Goal: Navigation & Orientation: Find specific page/section

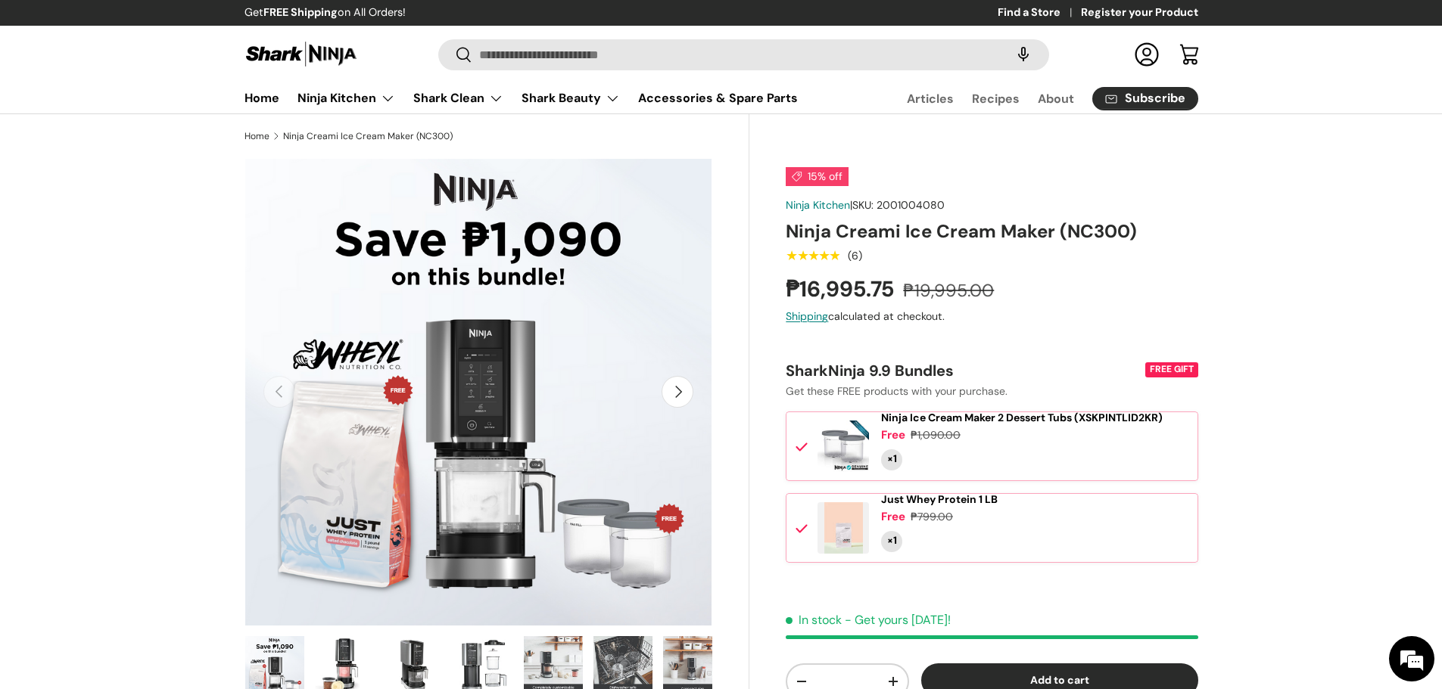
click at [313, 42] on img at bounding box center [301, 54] width 114 height 30
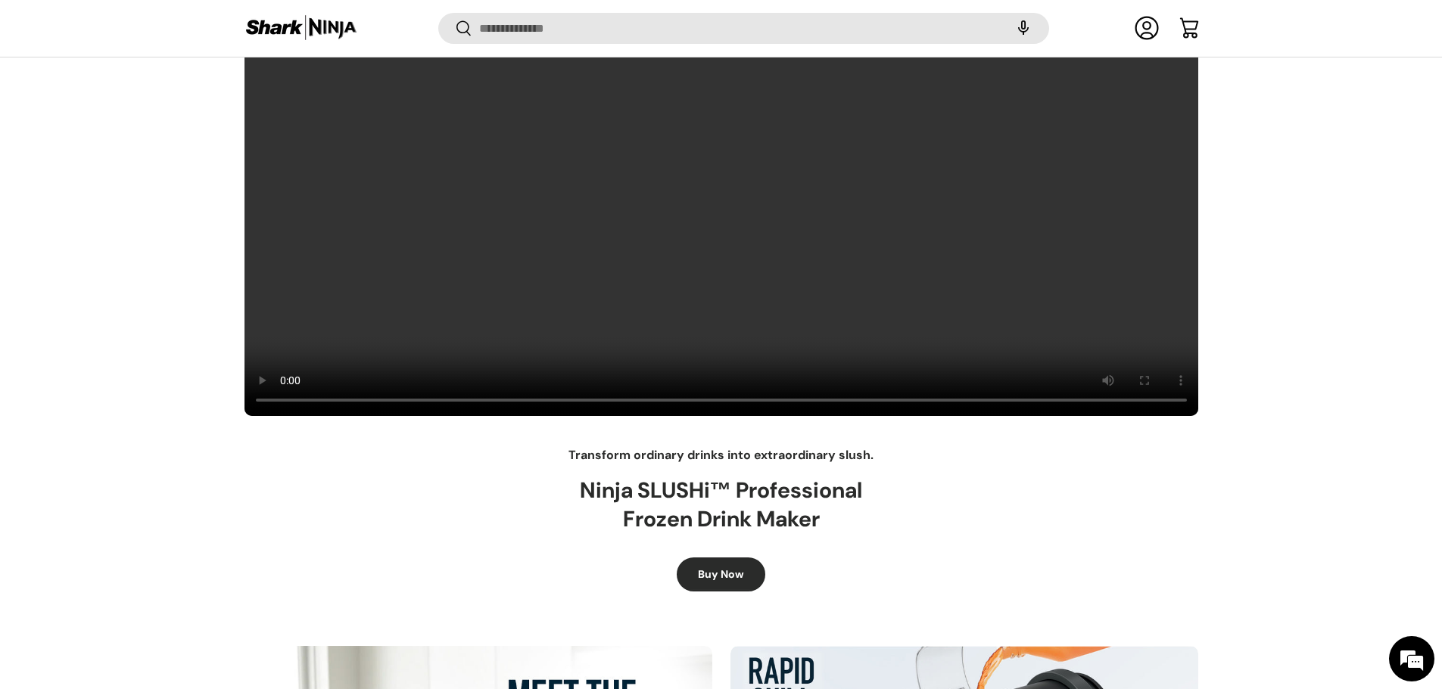
scroll to position [424, 0]
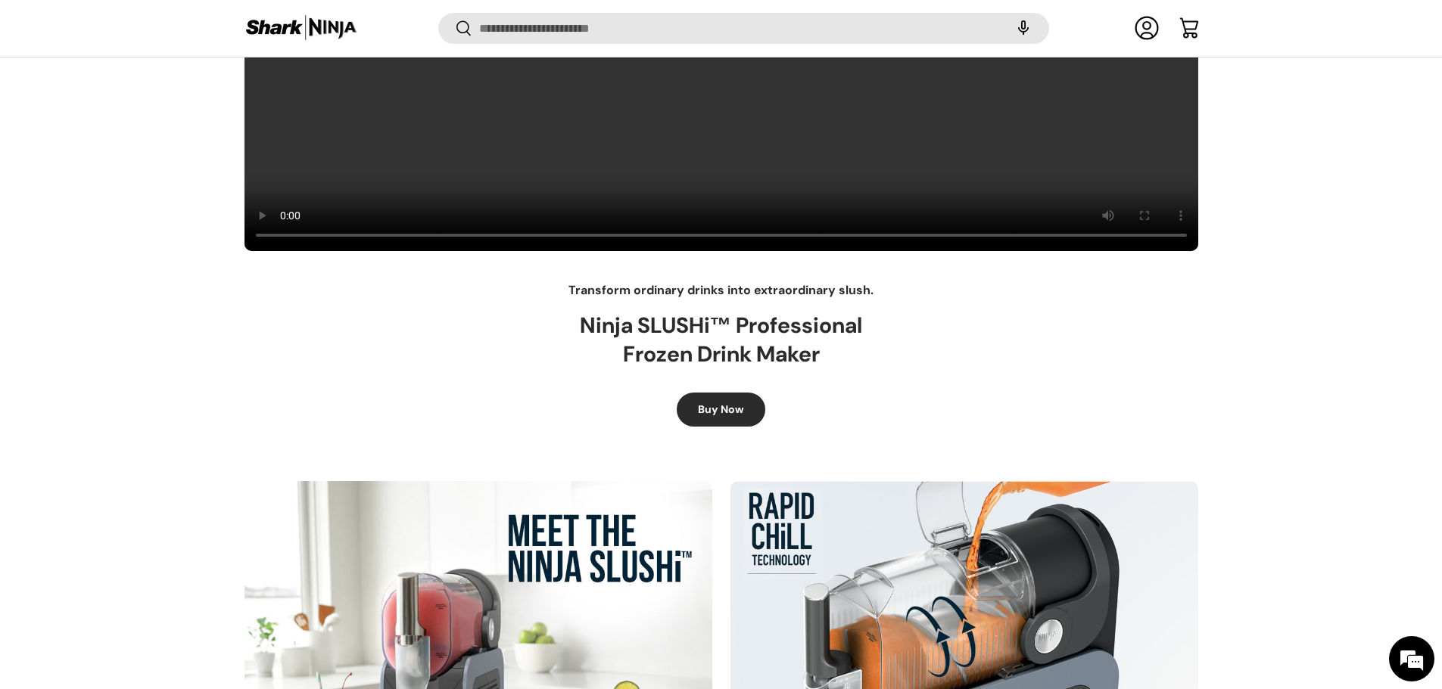
click at [730, 415] on link "Buy Now" at bounding box center [721, 410] width 89 height 34
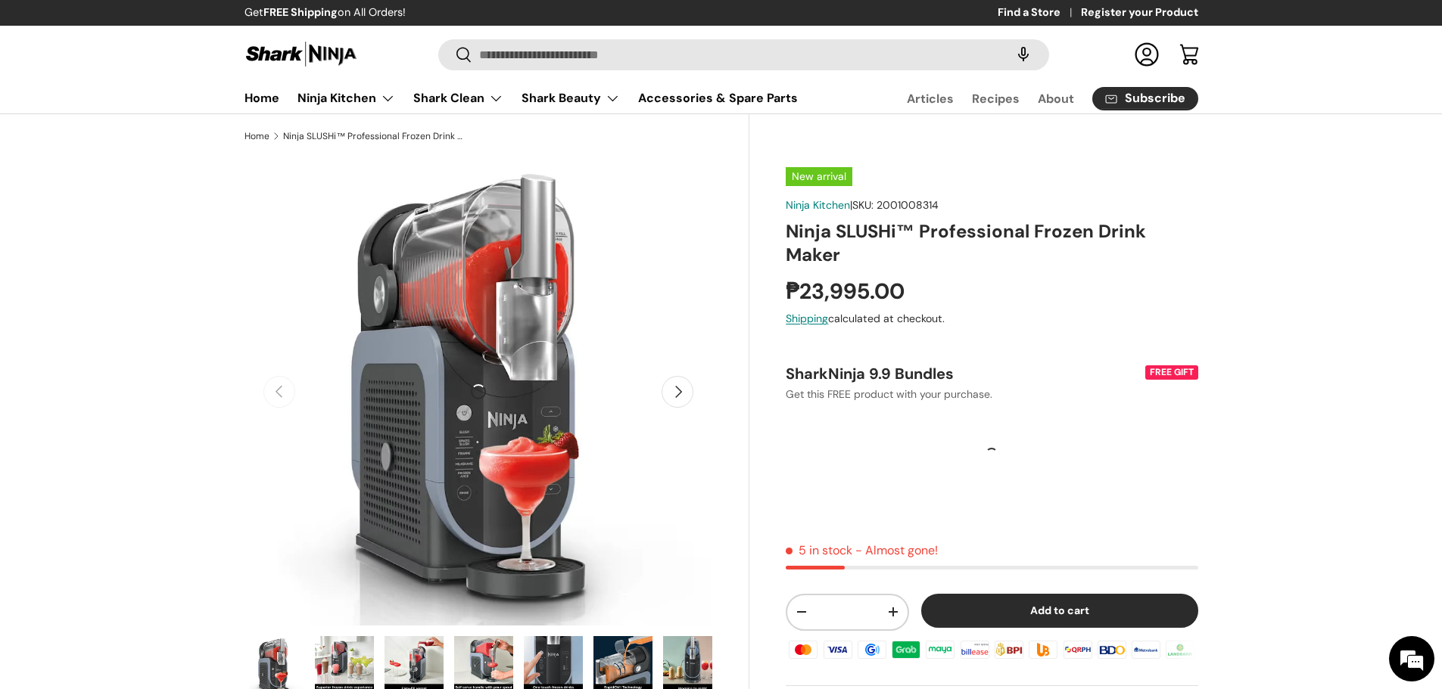
click at [292, 54] on img at bounding box center [301, 54] width 114 height 30
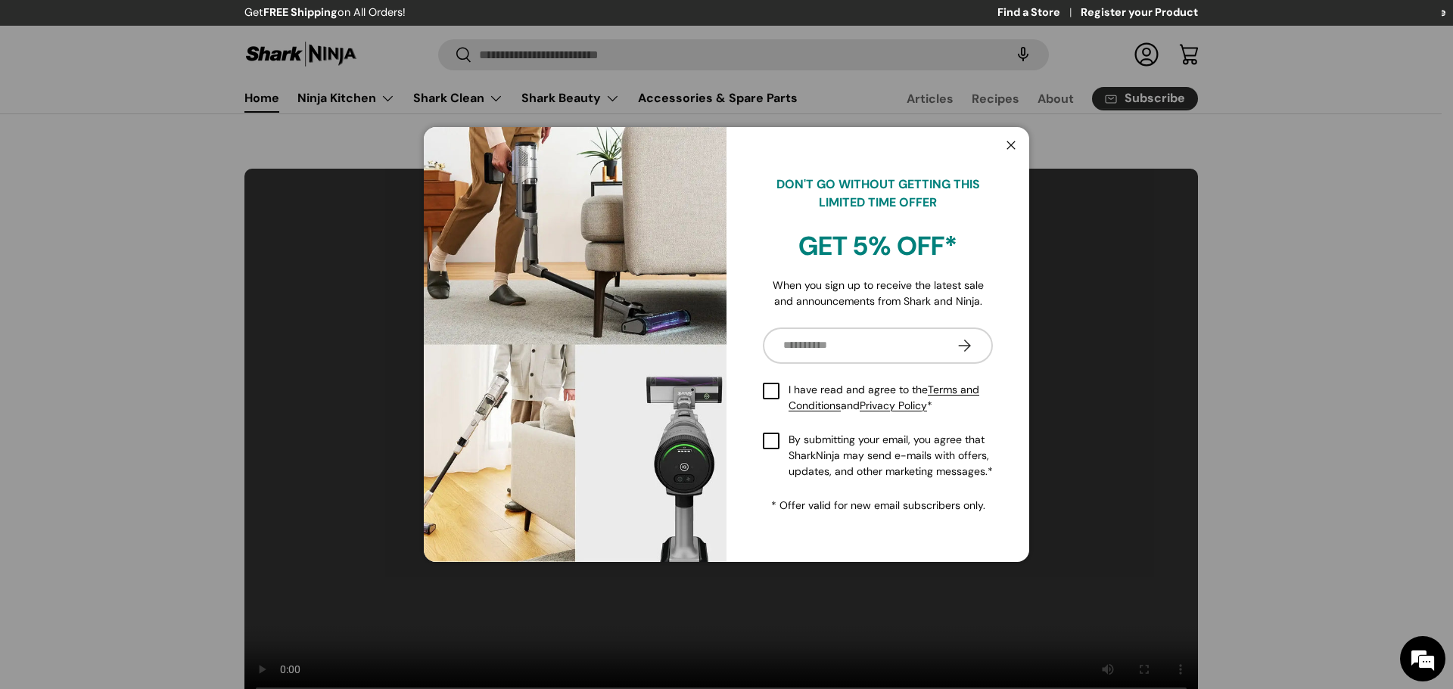
click at [1010, 144] on button "Close" at bounding box center [1011, 146] width 29 height 31
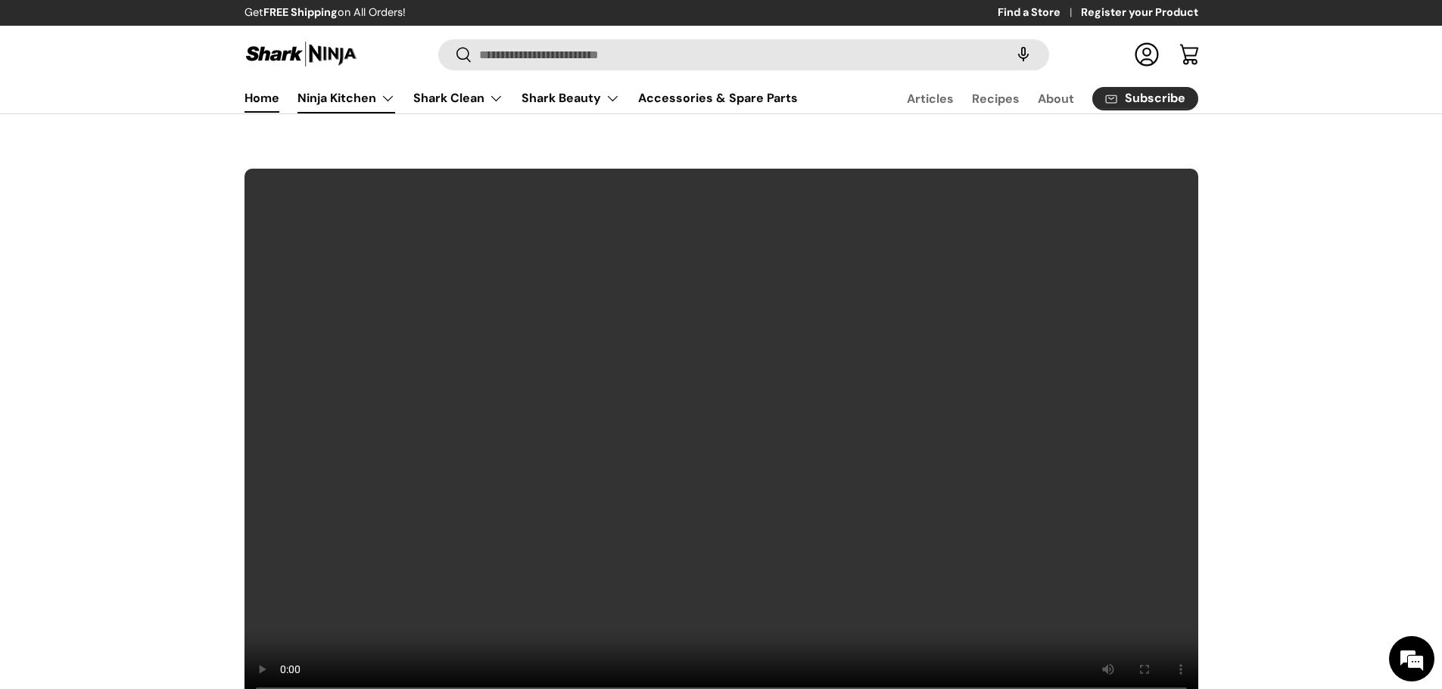
click at [346, 98] on link "Ninja Kitchen" at bounding box center [346, 98] width 98 height 30
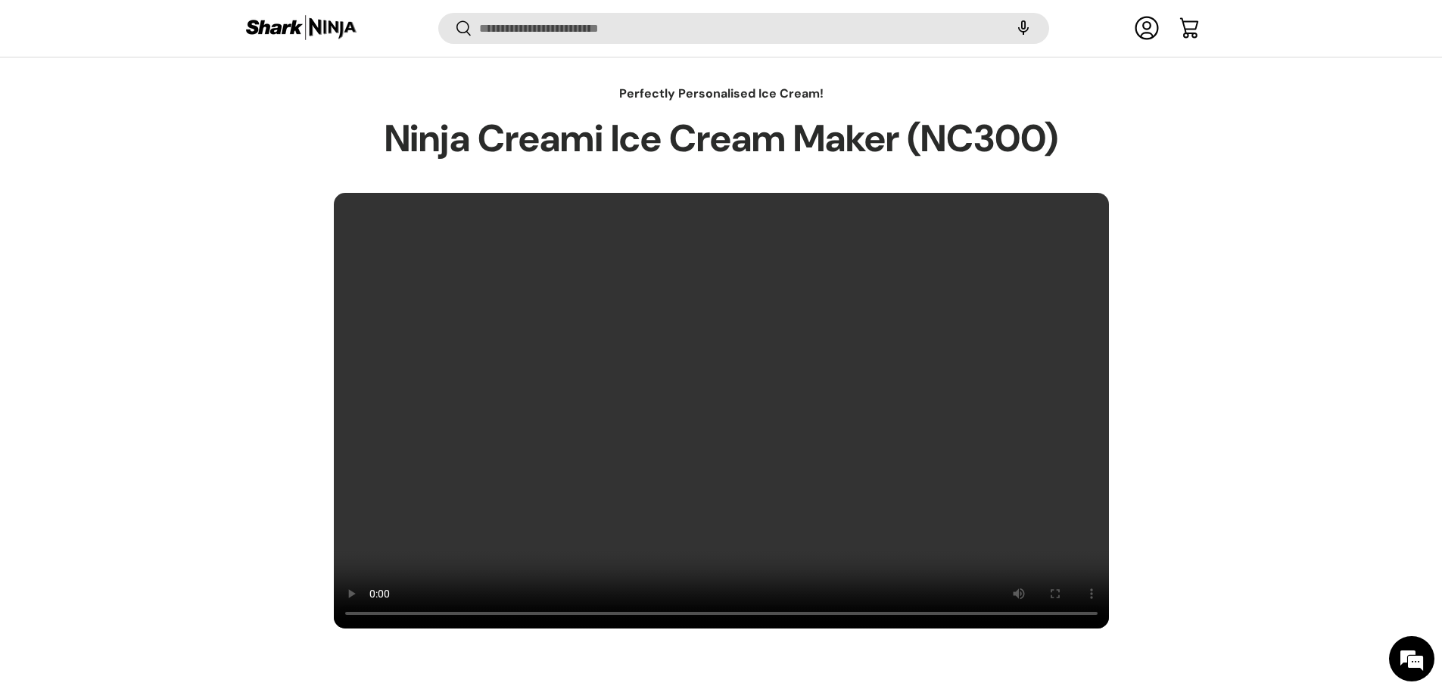
scroll to position [981, 0]
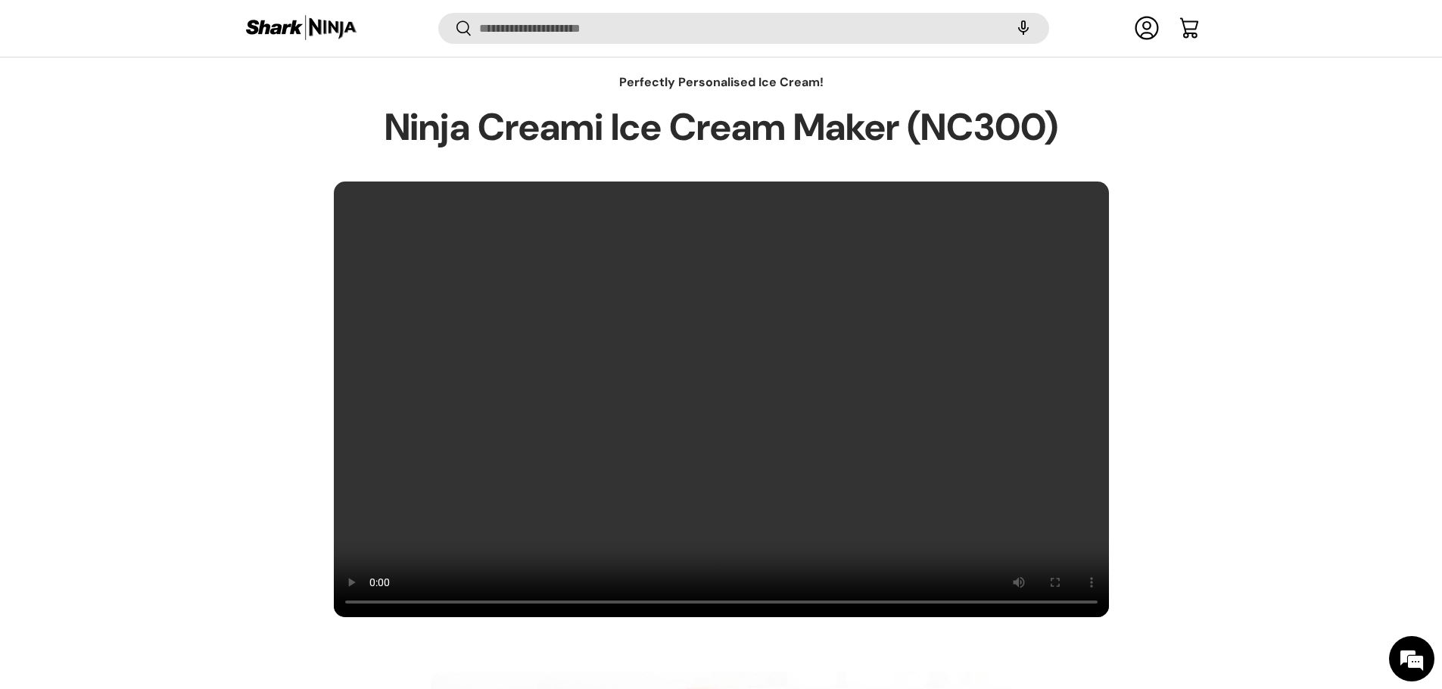
click at [1329, 521] on div "Perfectly Personalised Ice Cream! Ninja Creami Ice Cream Maker (NC300)" at bounding box center [721, 345] width 1442 height 544
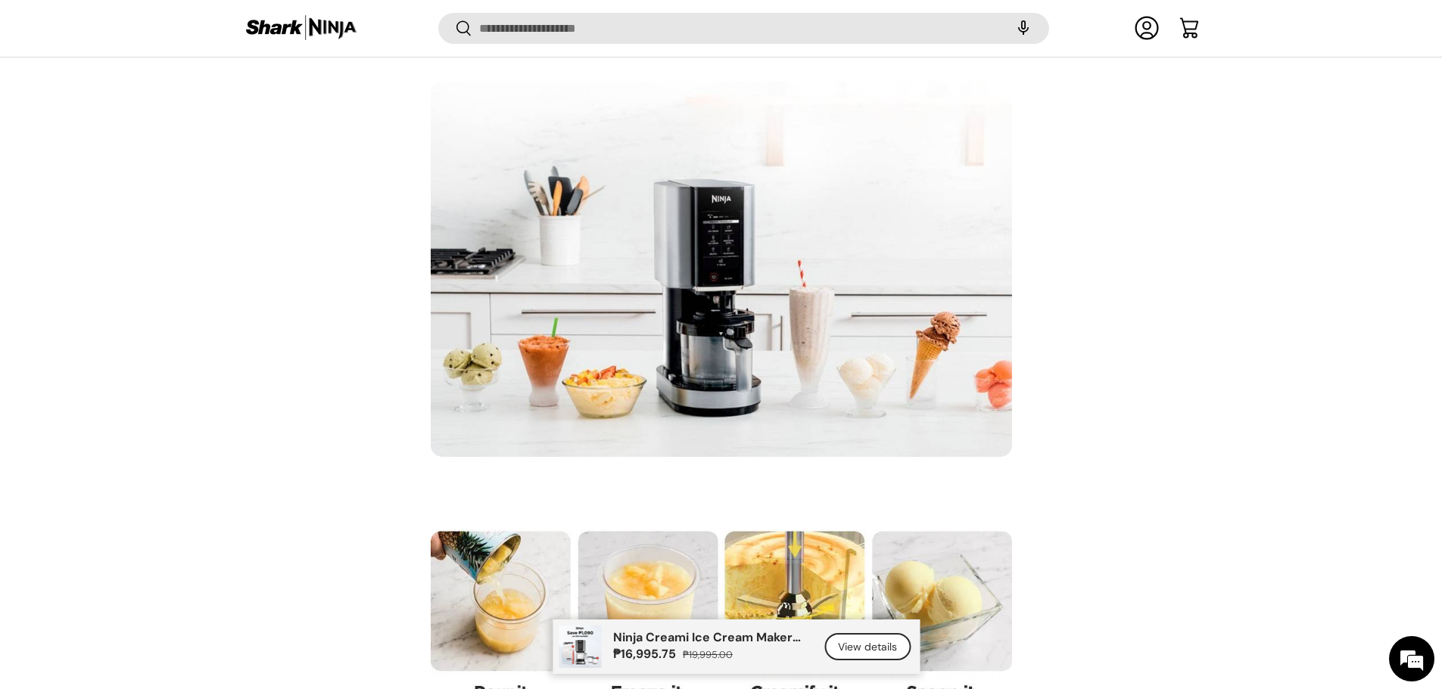
scroll to position [1813, 0]
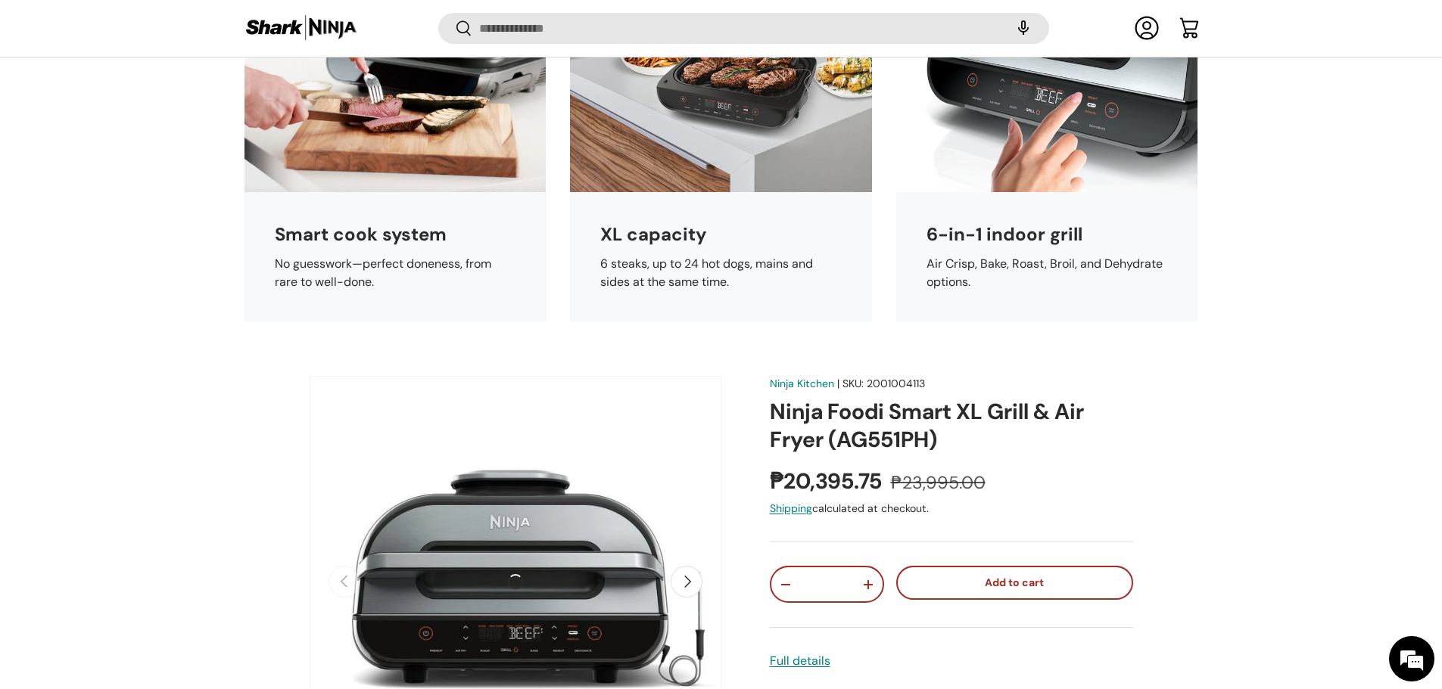
scroll to position [5672, 0]
